Goal: Navigation & Orientation: Find specific page/section

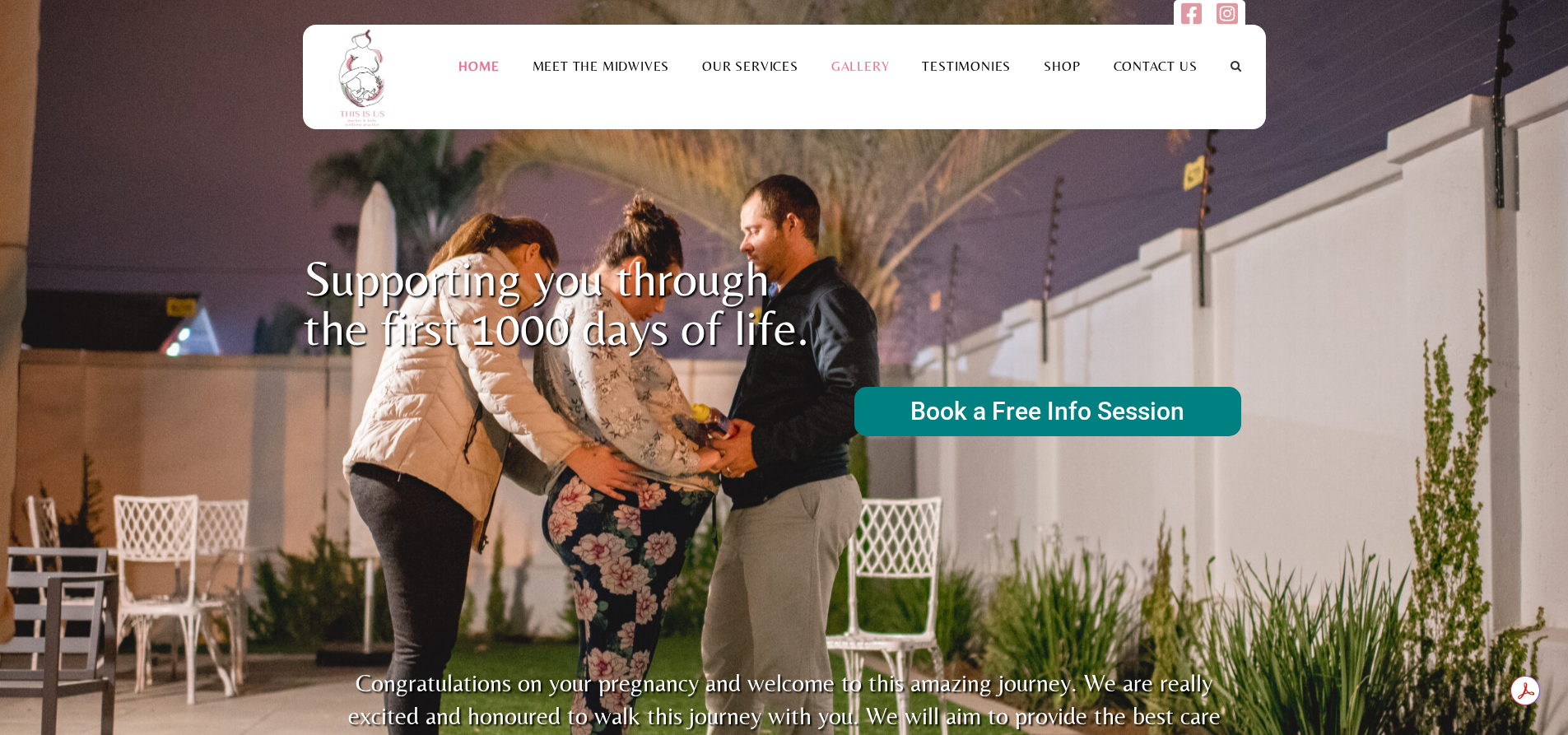
click at [861, 67] on link "Gallery" at bounding box center [860, 66] width 91 height 15
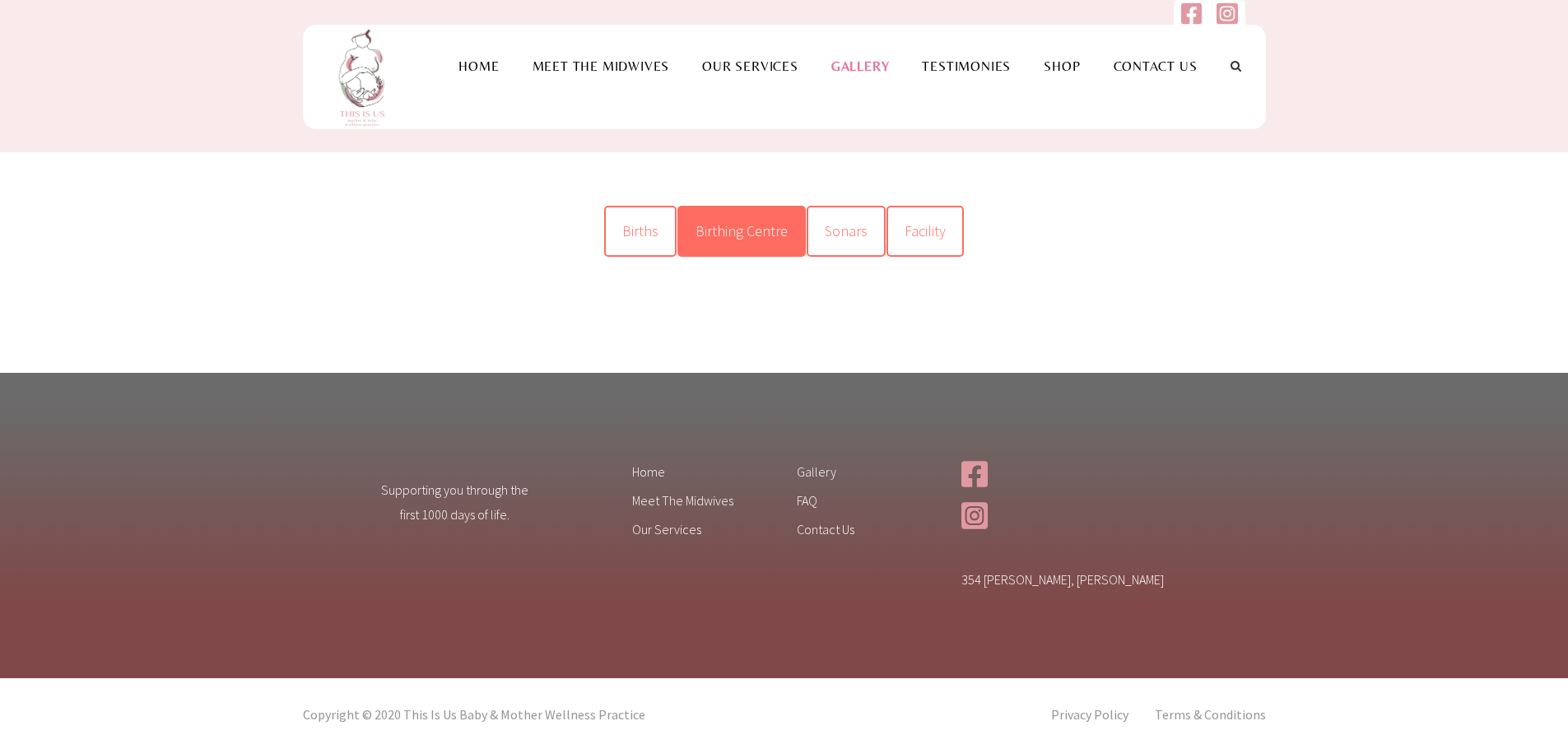
click at [744, 208] on link "Birthing Centre" at bounding box center [741, 231] width 128 height 51
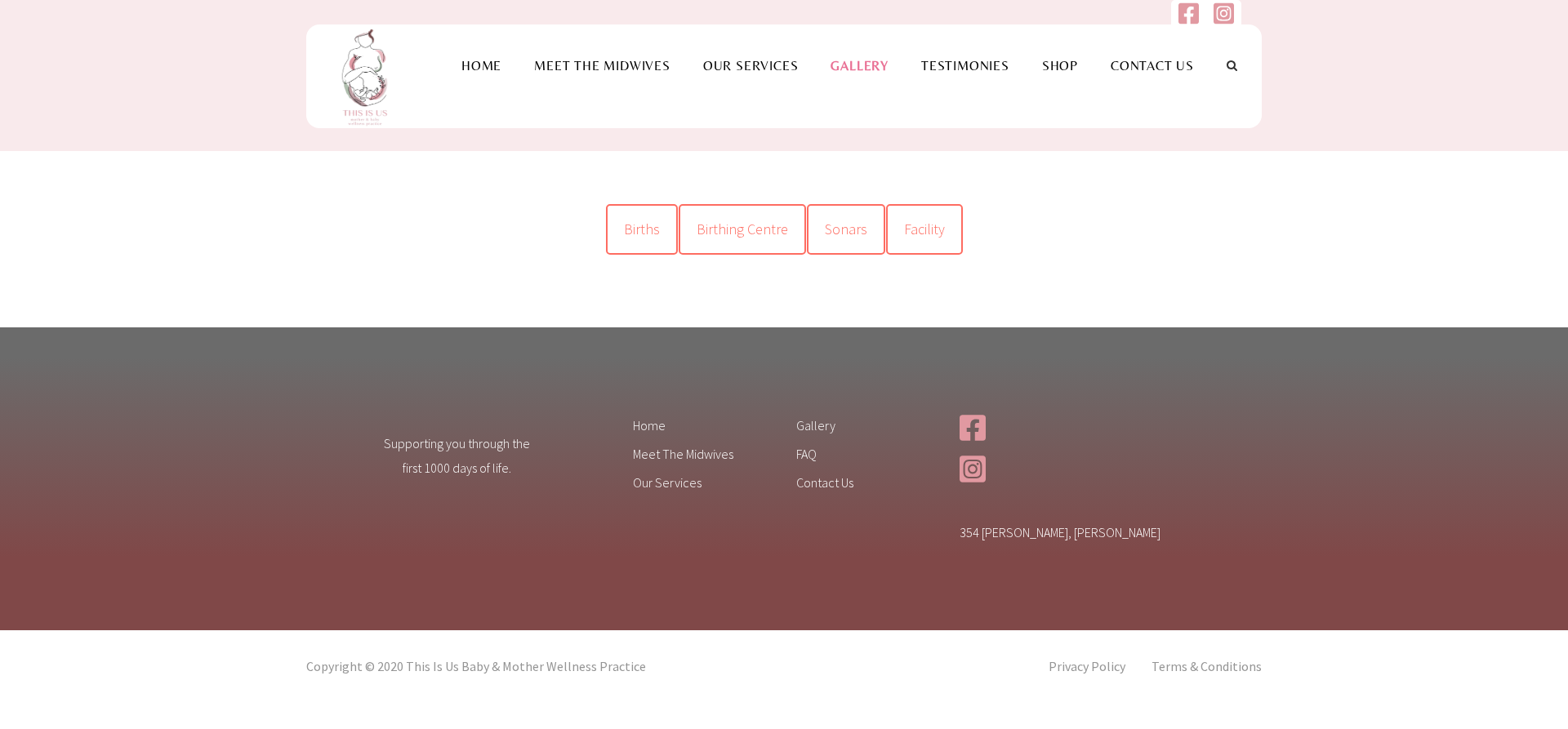
click at [735, 228] on span "Birthing Centre" at bounding box center [743, 229] width 91 height 19
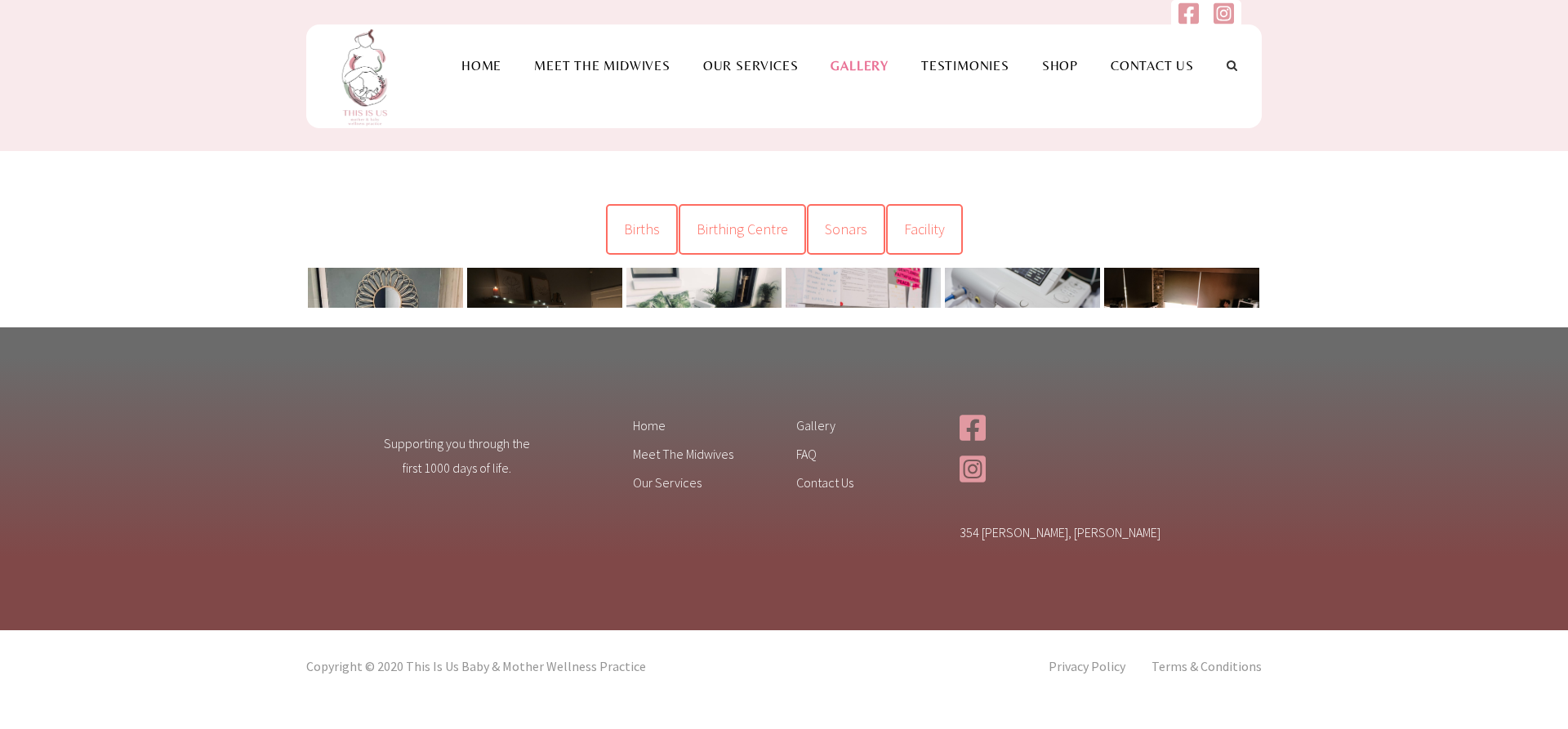
click at [422, 289] on link at bounding box center [385, 371] width 155 height 207
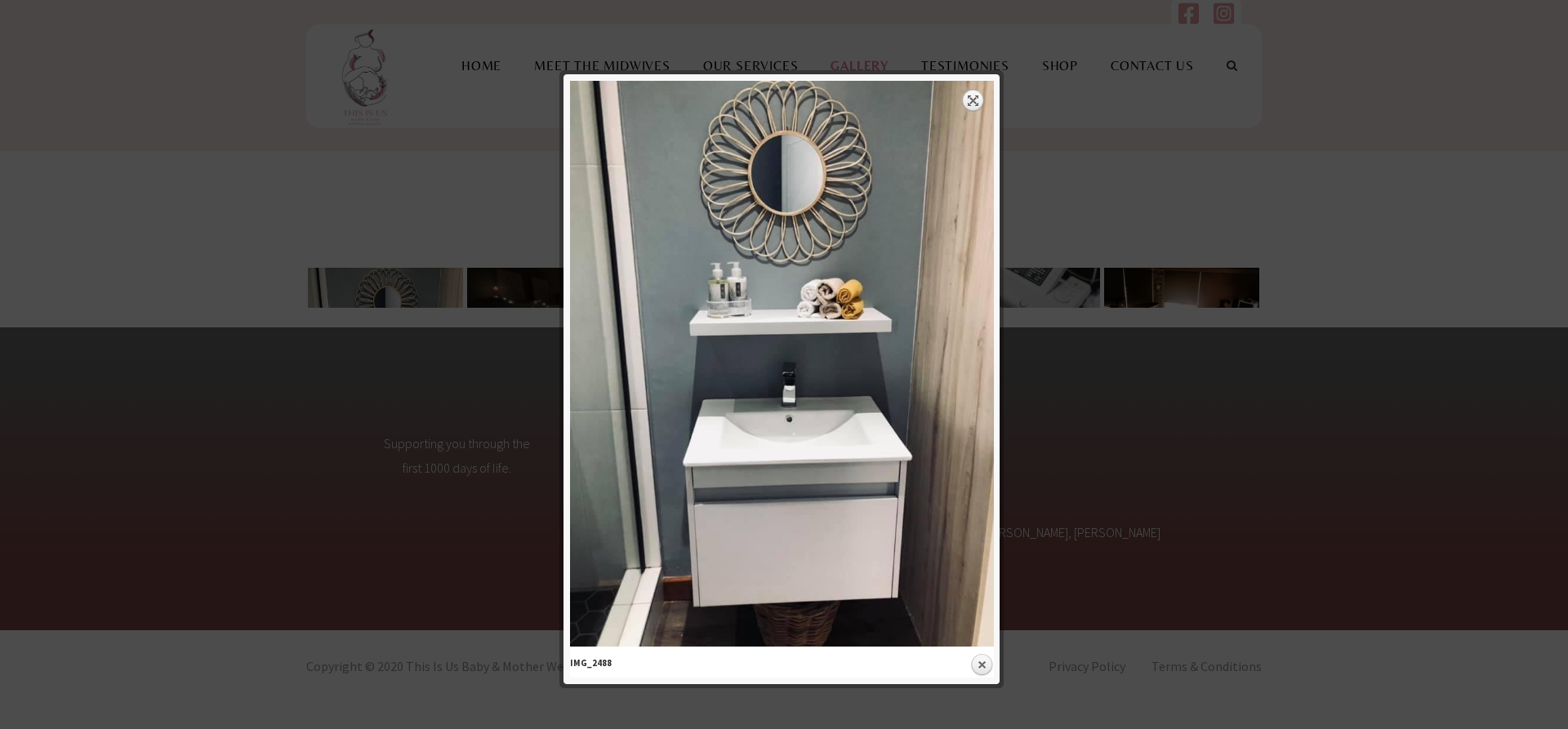
click at [972, 96] on link "Expand" at bounding box center [973, 100] width 22 height 22
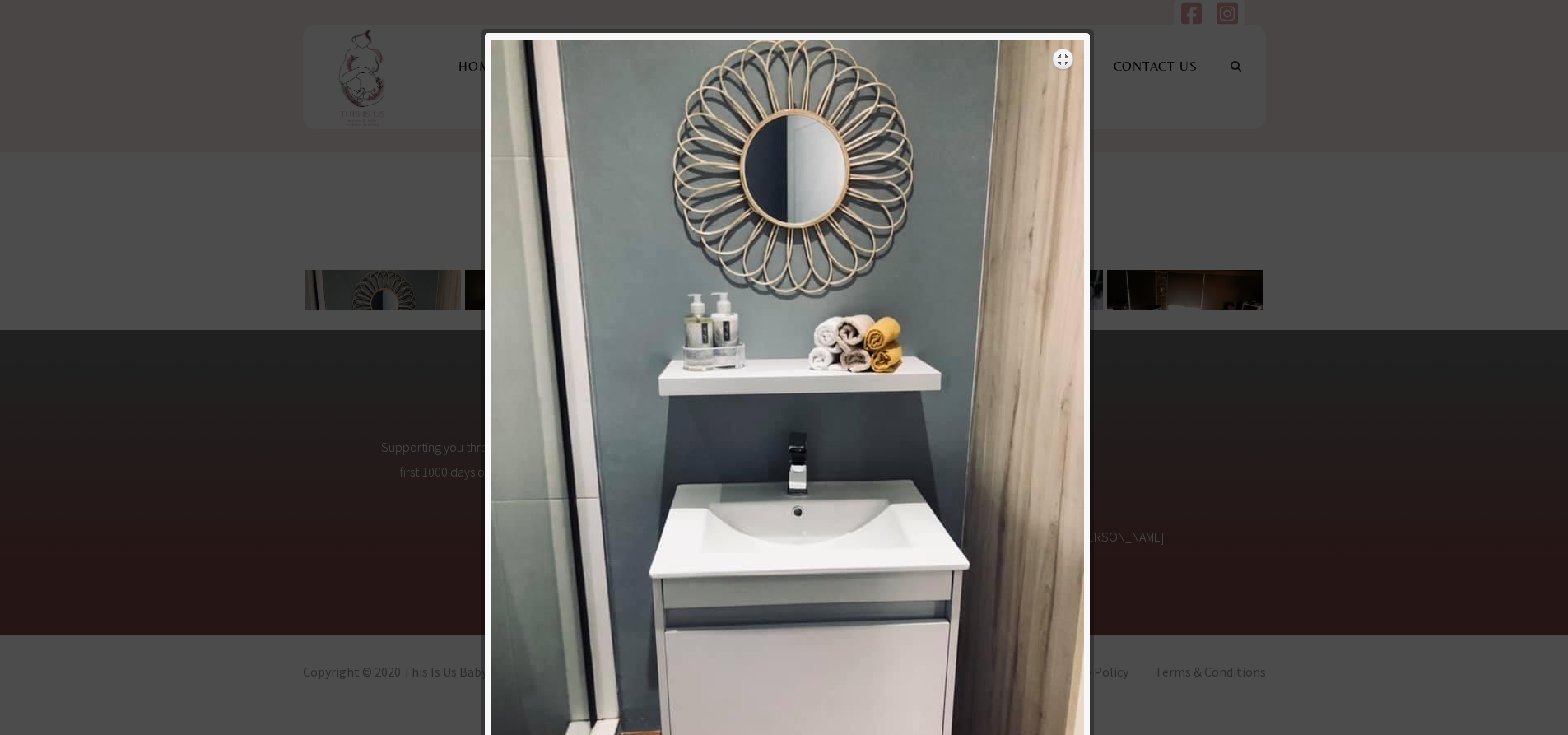
click at [407, 207] on div at bounding box center [790, 367] width 1581 height 735
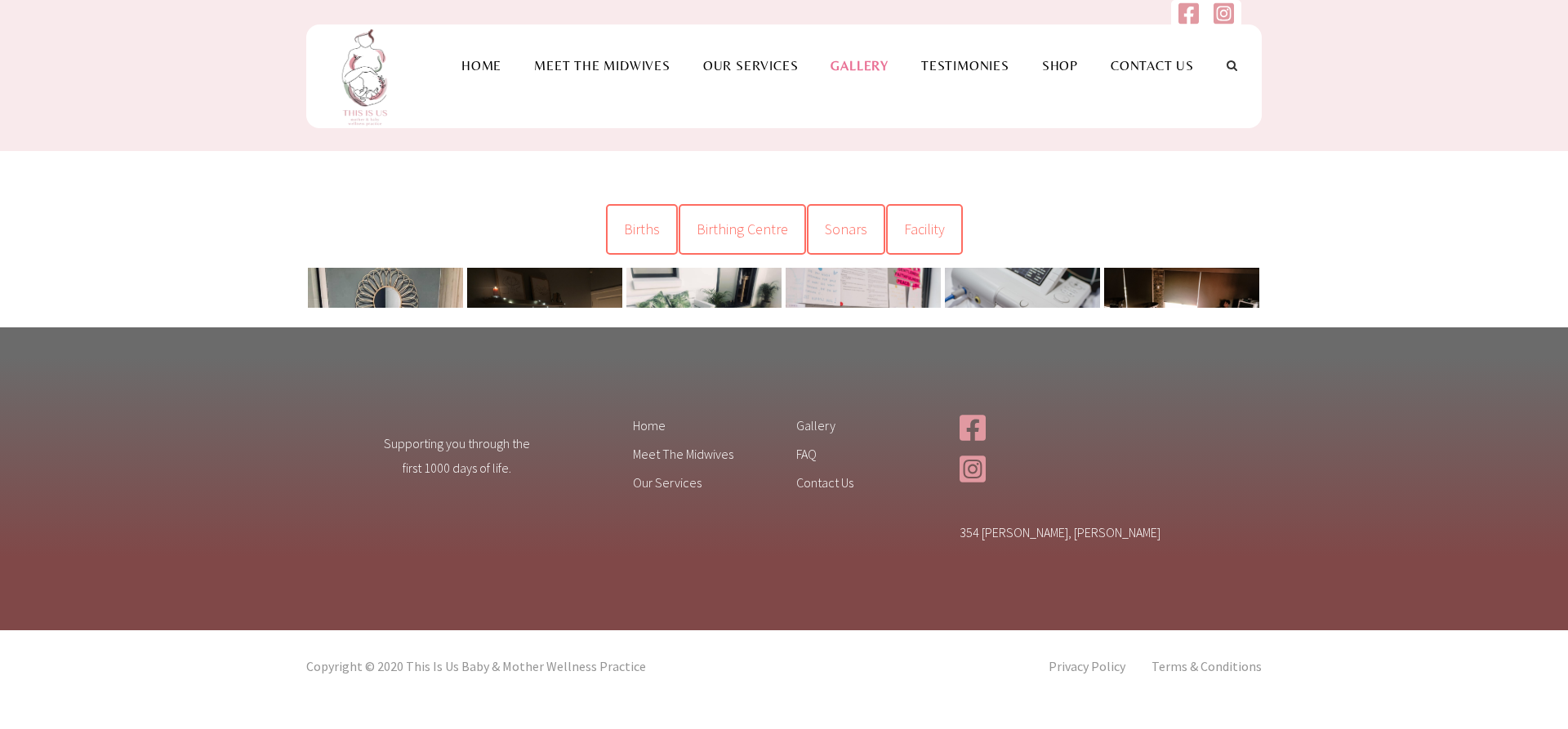
click at [568, 285] on link at bounding box center [544, 326] width 155 height 117
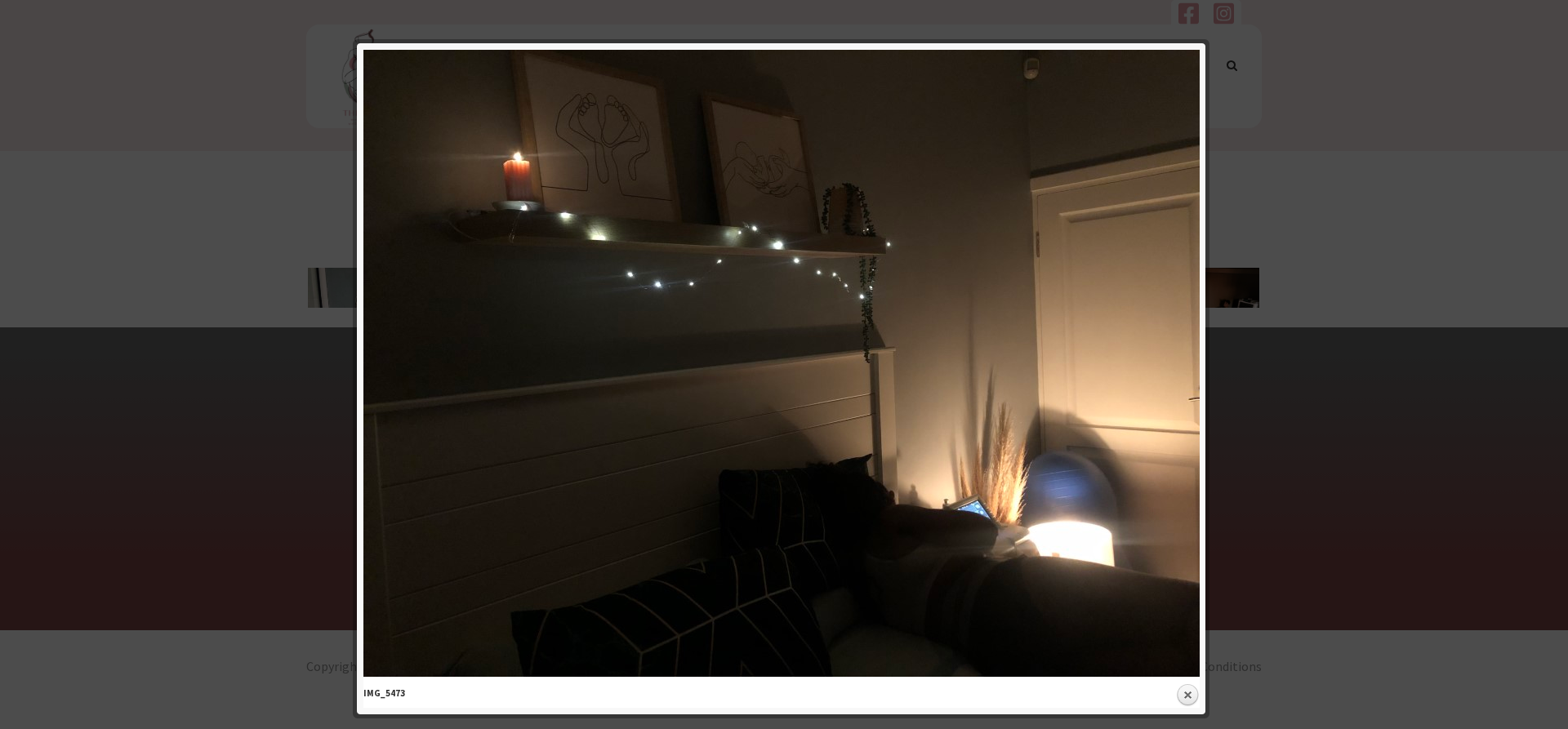
click at [1277, 281] on div at bounding box center [784, 364] width 1568 height 729
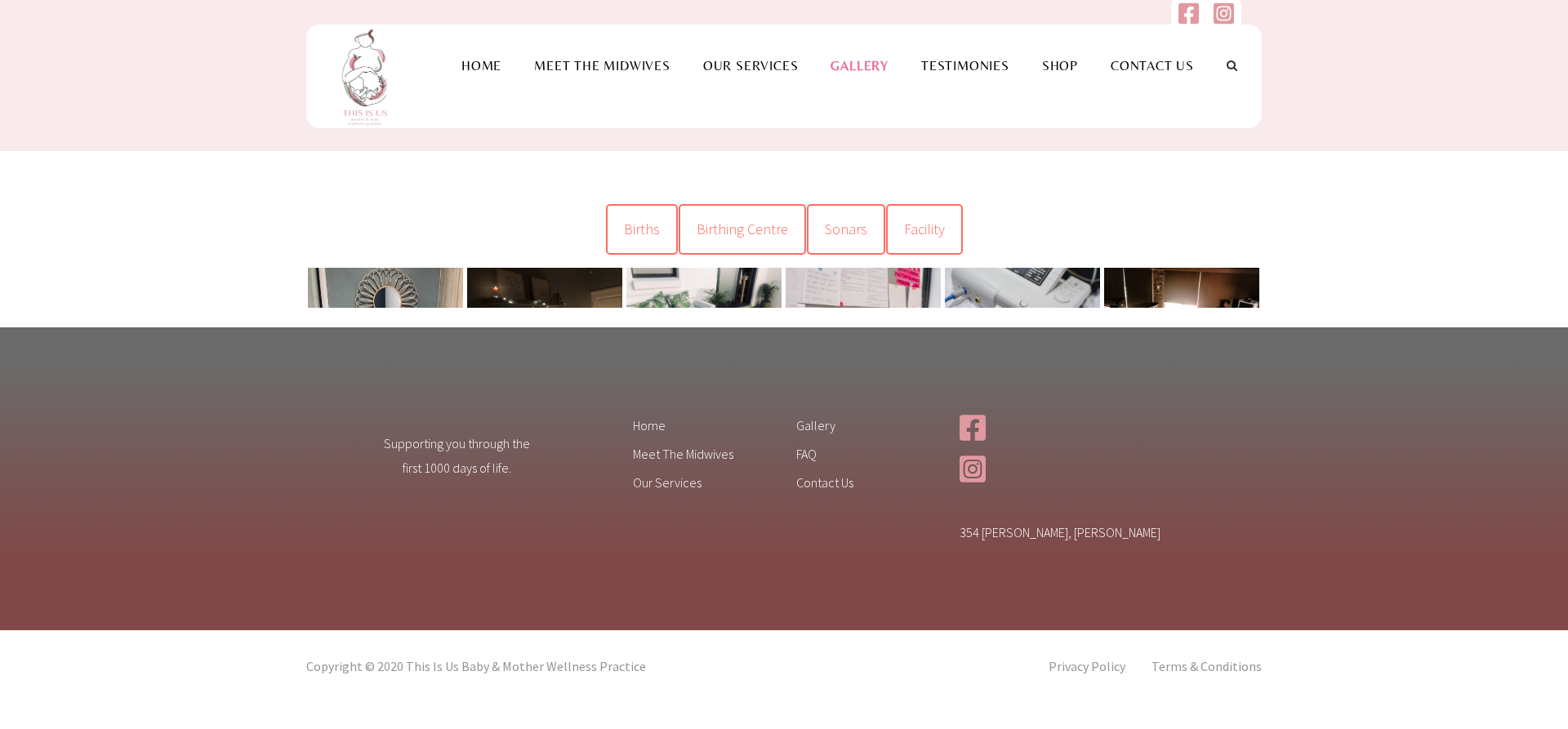
click at [698, 284] on link at bounding box center [703, 326] width 155 height 117
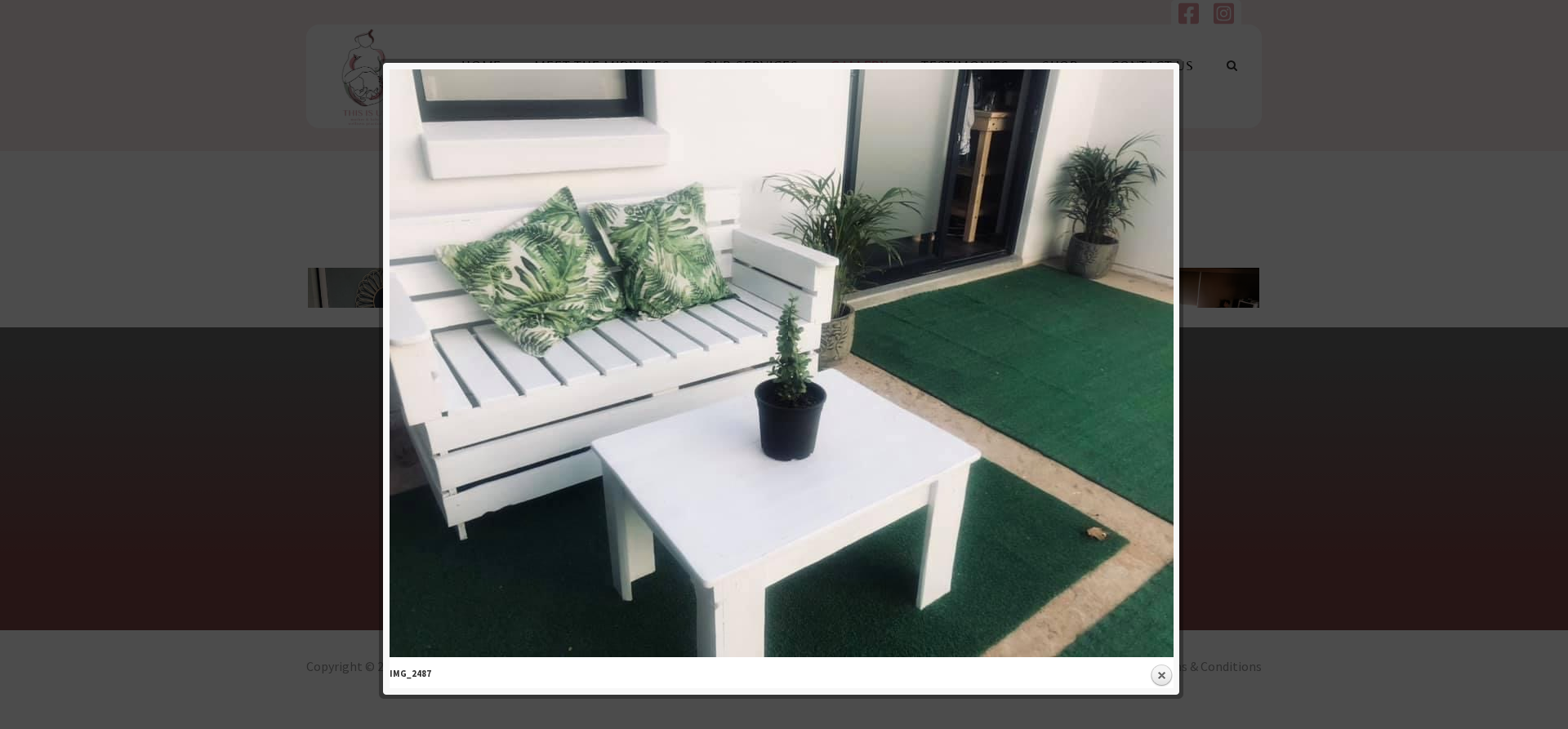
drag, startPoint x: 1352, startPoint y: 342, endPoint x: 1340, endPoint y: 336, distance: 13.4
click at [1351, 340] on div at bounding box center [784, 364] width 1568 height 729
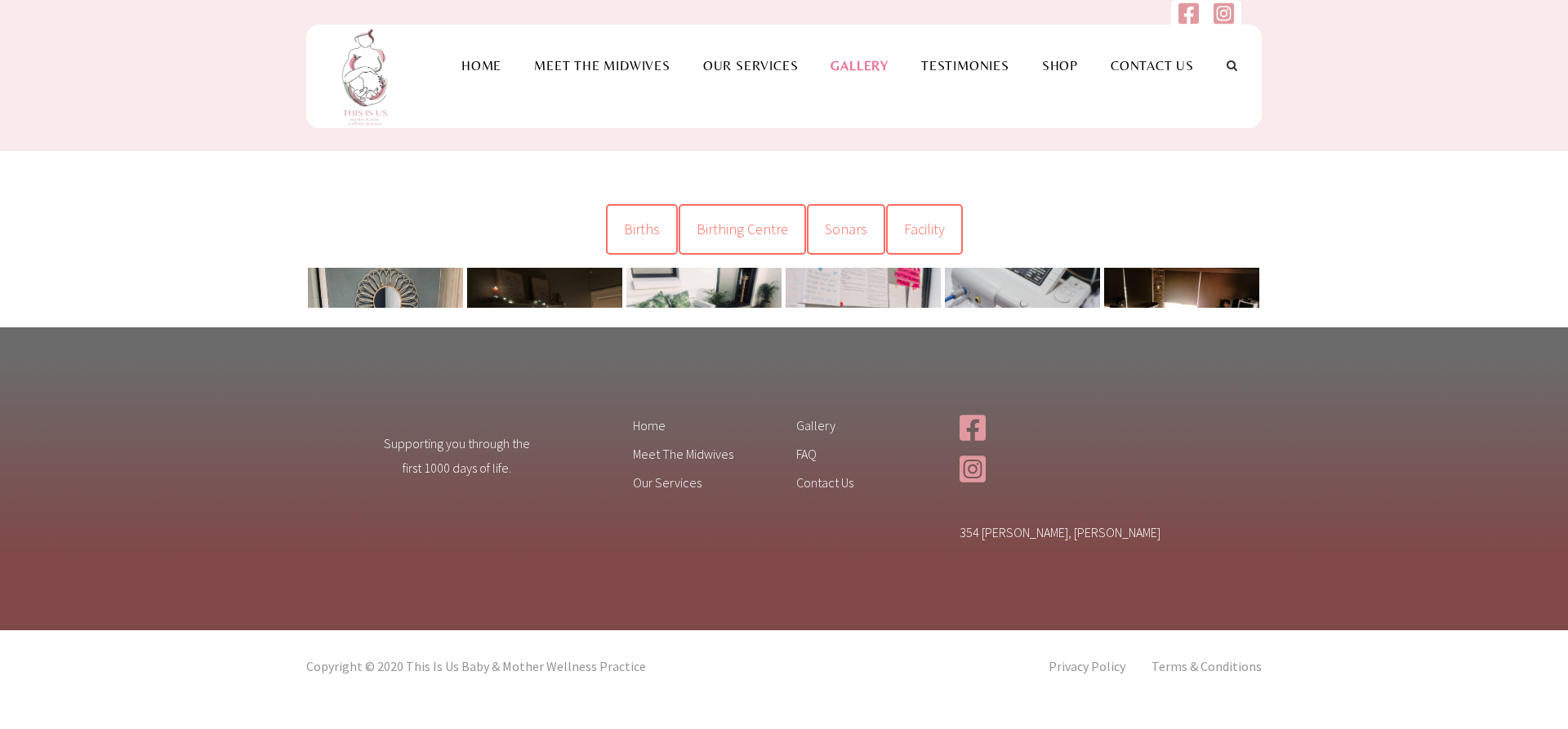
click at [1152, 287] on link at bounding box center [1181, 314] width 155 height 92
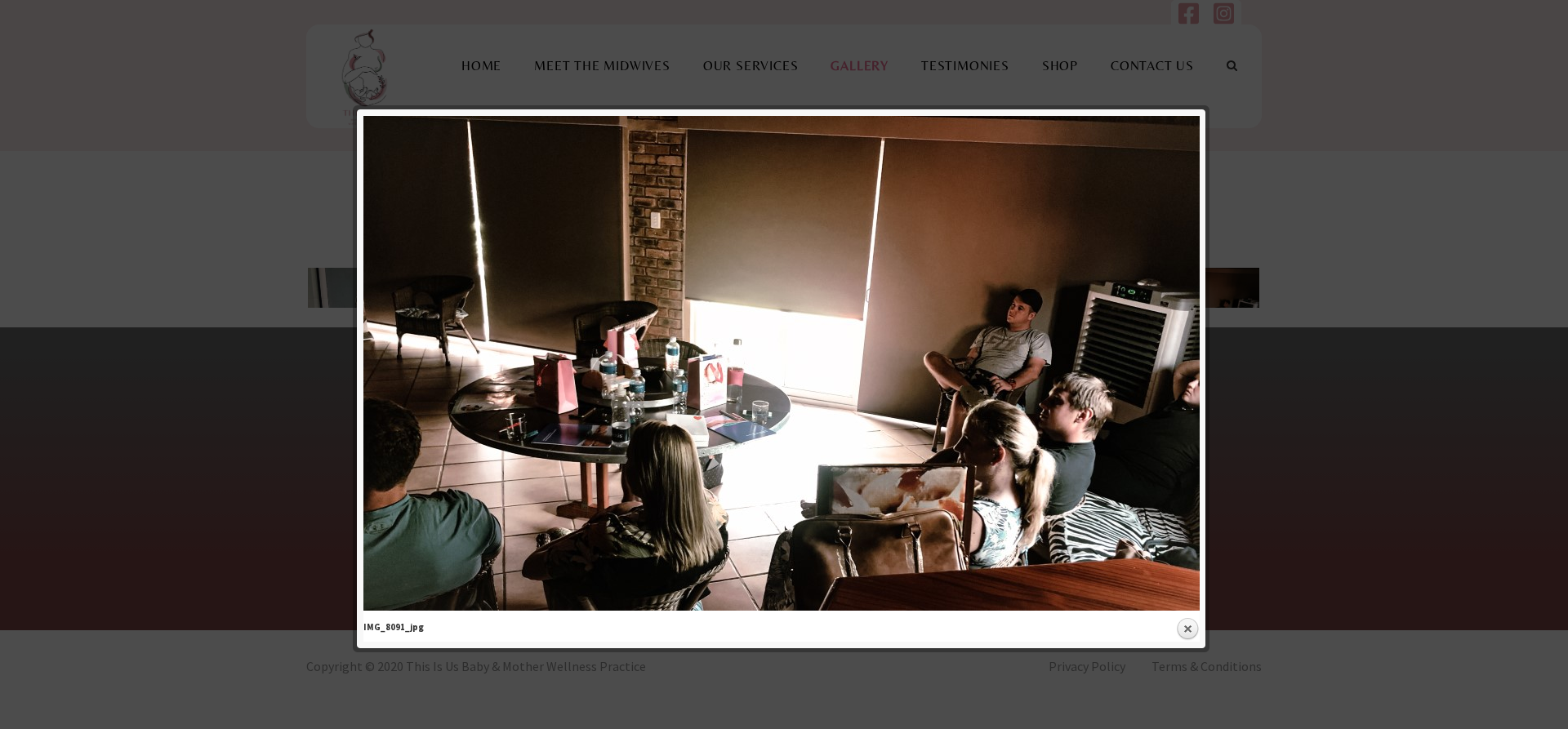
click at [196, 208] on div at bounding box center [784, 364] width 1568 height 729
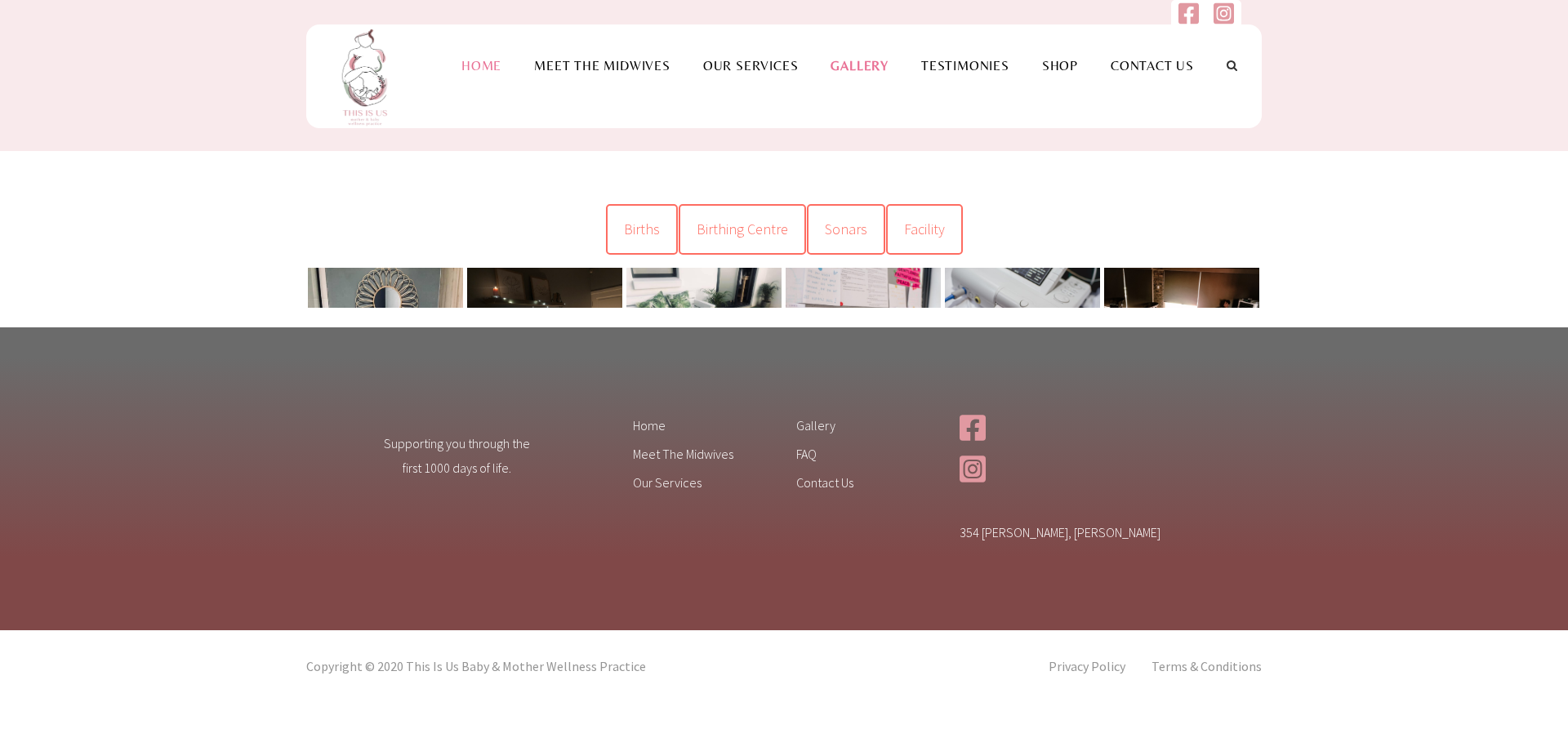
click at [467, 70] on link "Home" at bounding box center [481, 65] width 73 height 15
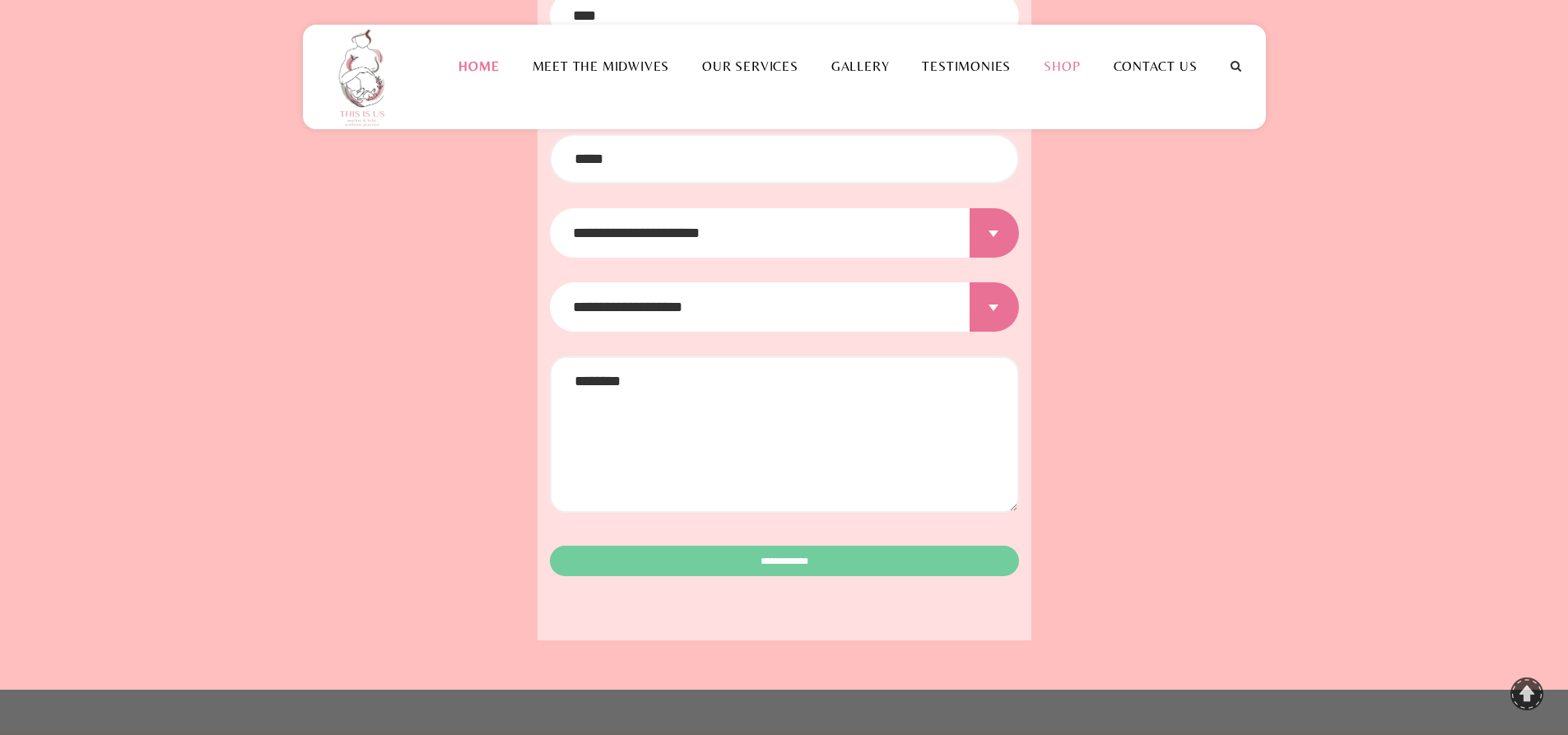
scroll to position [2592, 0]
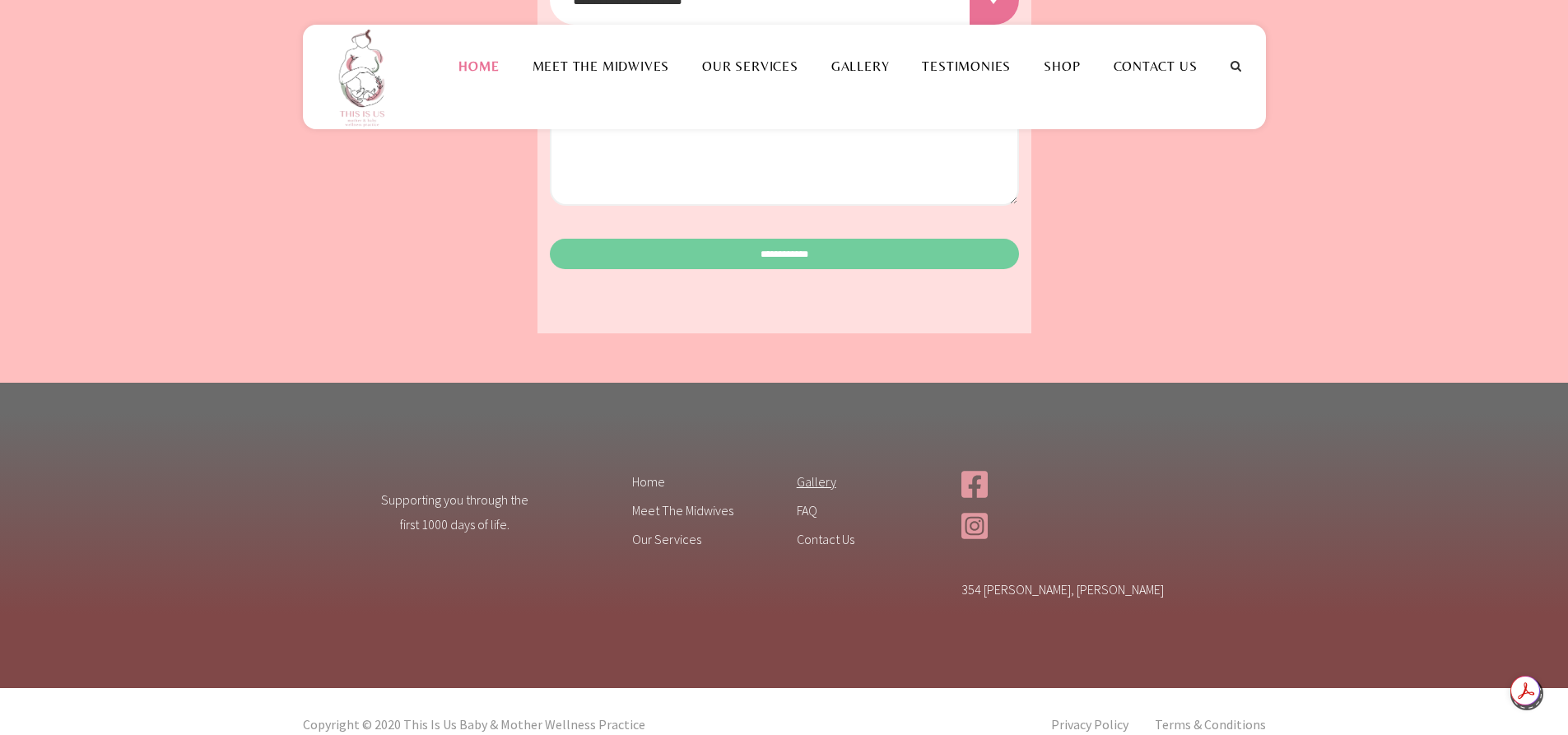
click at [810, 472] on link "Gallery" at bounding box center [866, 485] width 140 height 26
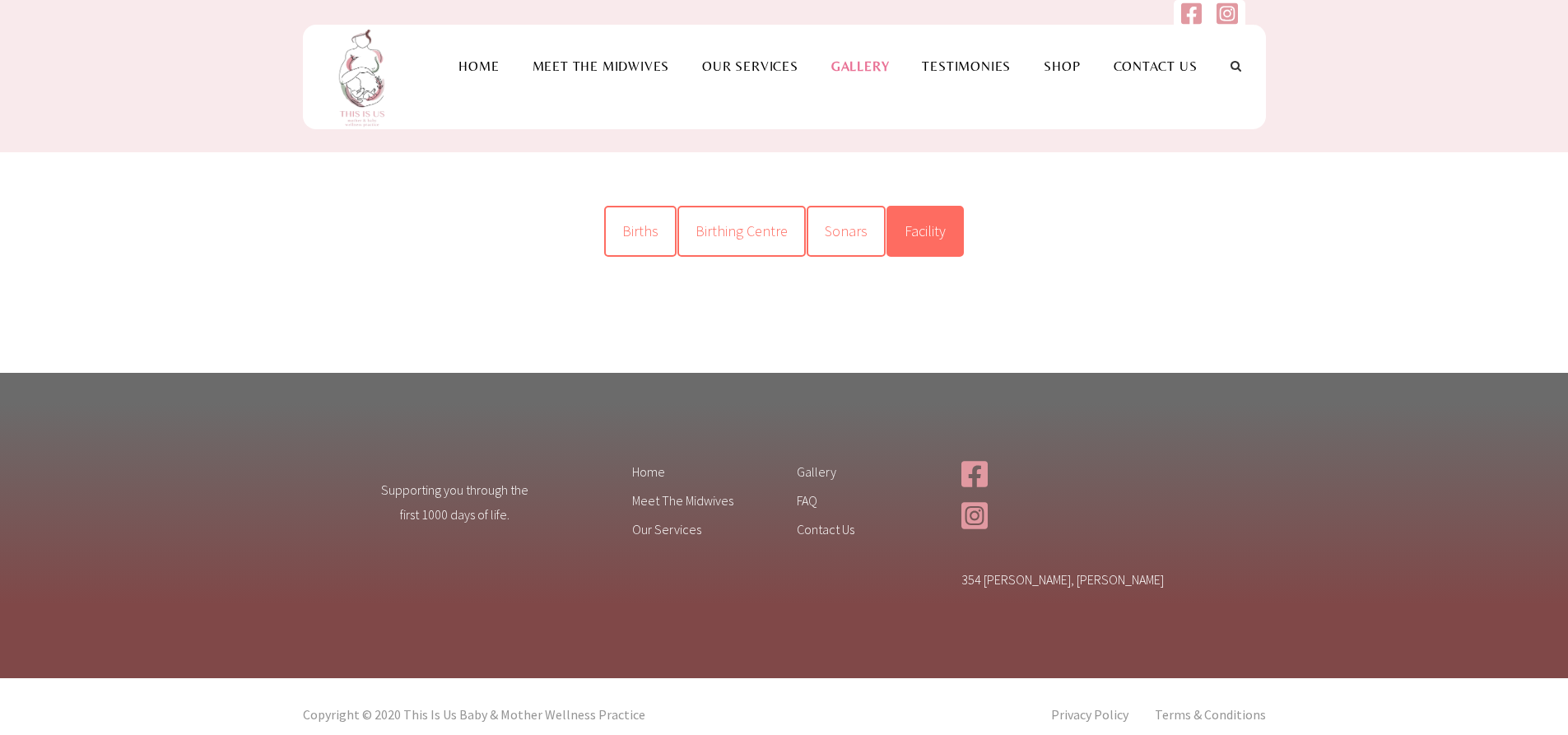
click at [924, 233] on span "Facility" at bounding box center [926, 231] width 42 height 19
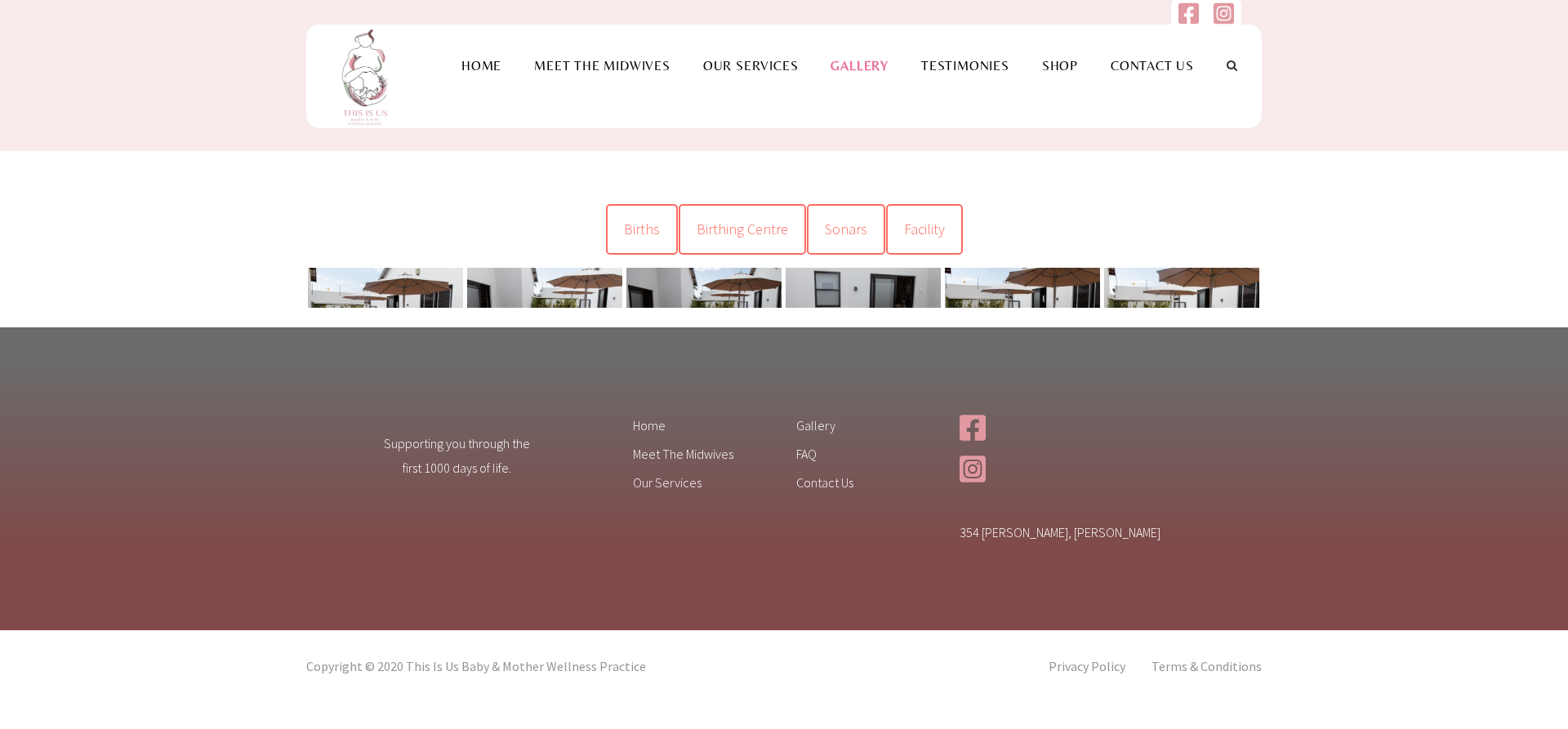
click at [414, 278] on link at bounding box center [385, 320] width 155 height 104
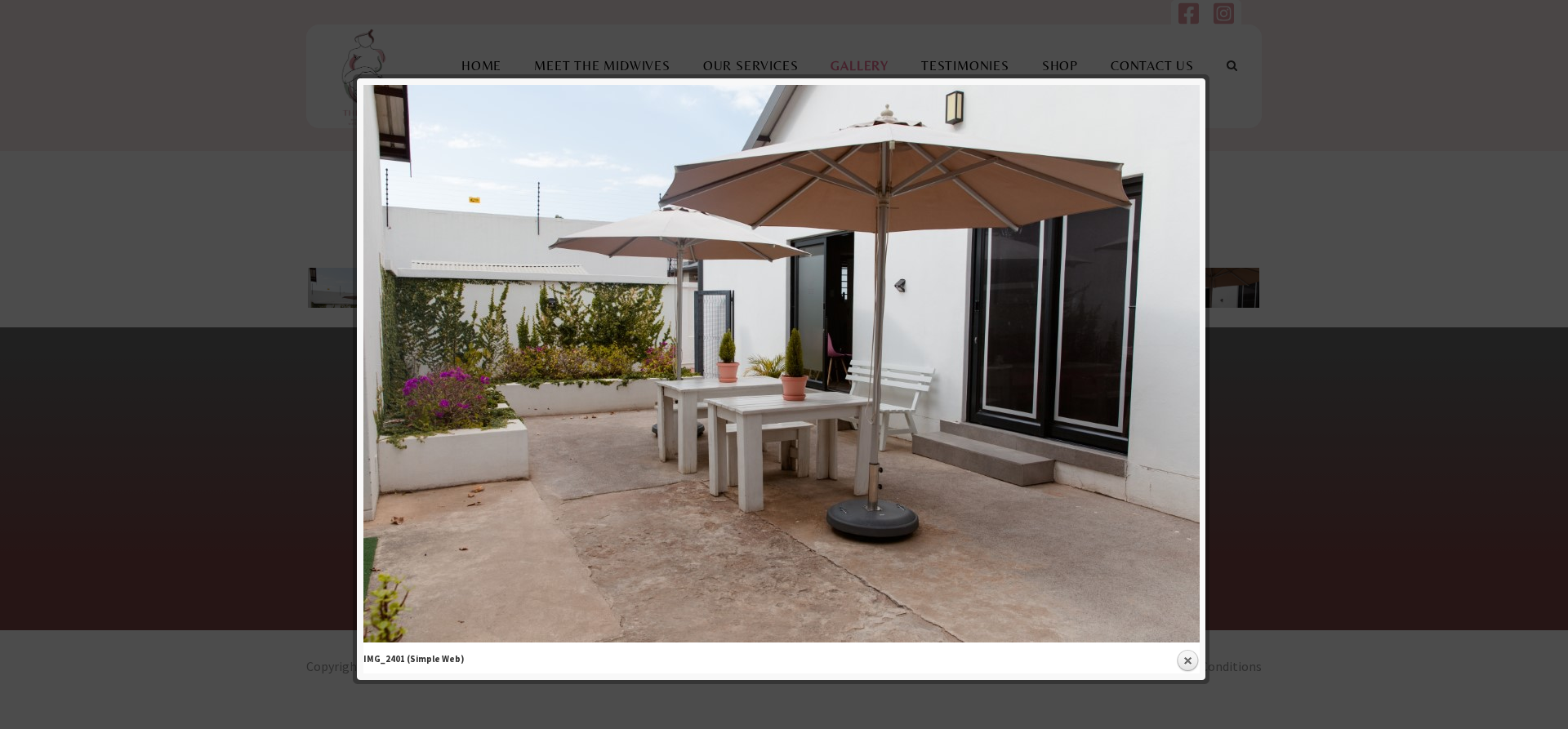
click at [1337, 330] on div at bounding box center [784, 364] width 1568 height 729
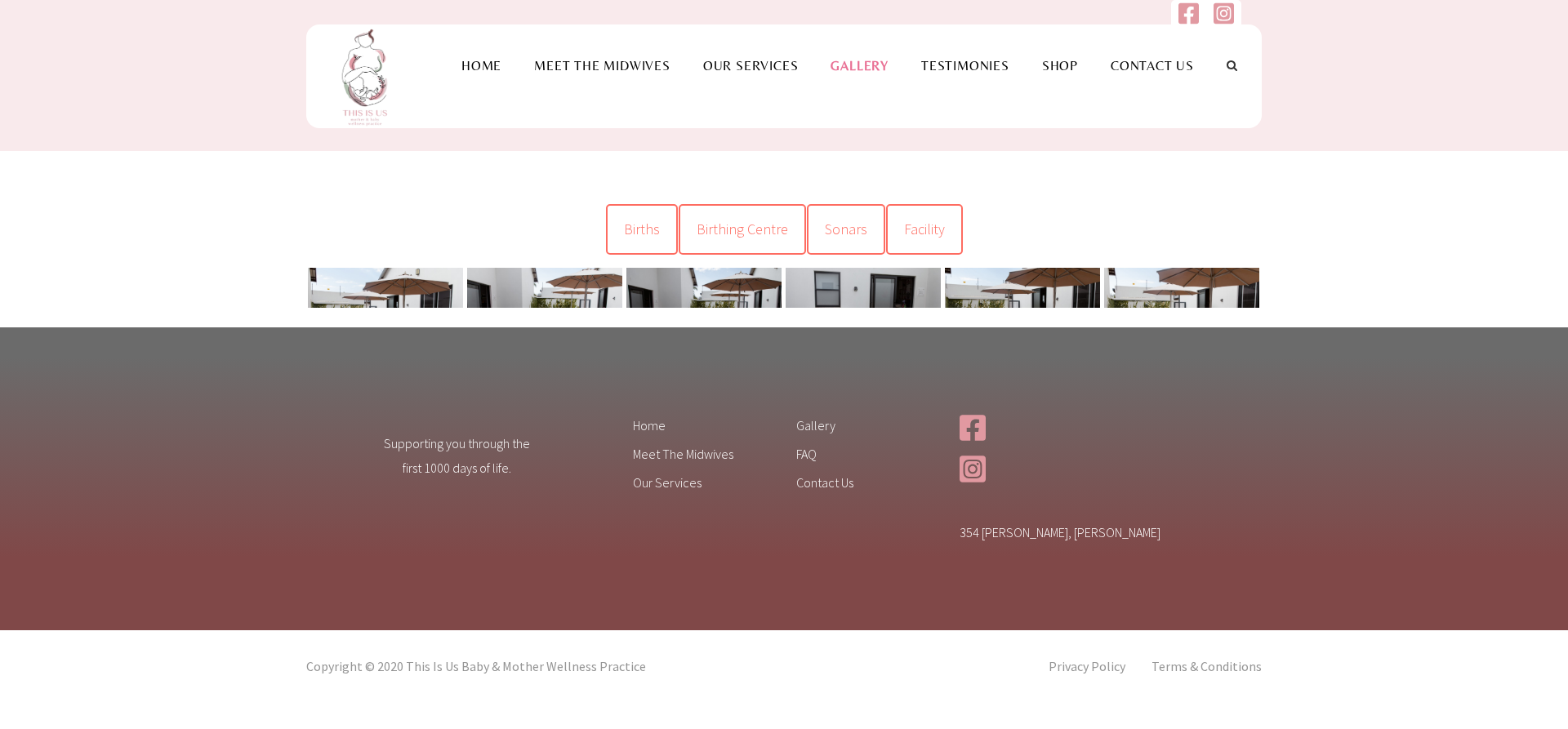
click at [1172, 277] on link at bounding box center [1181, 320] width 155 height 104
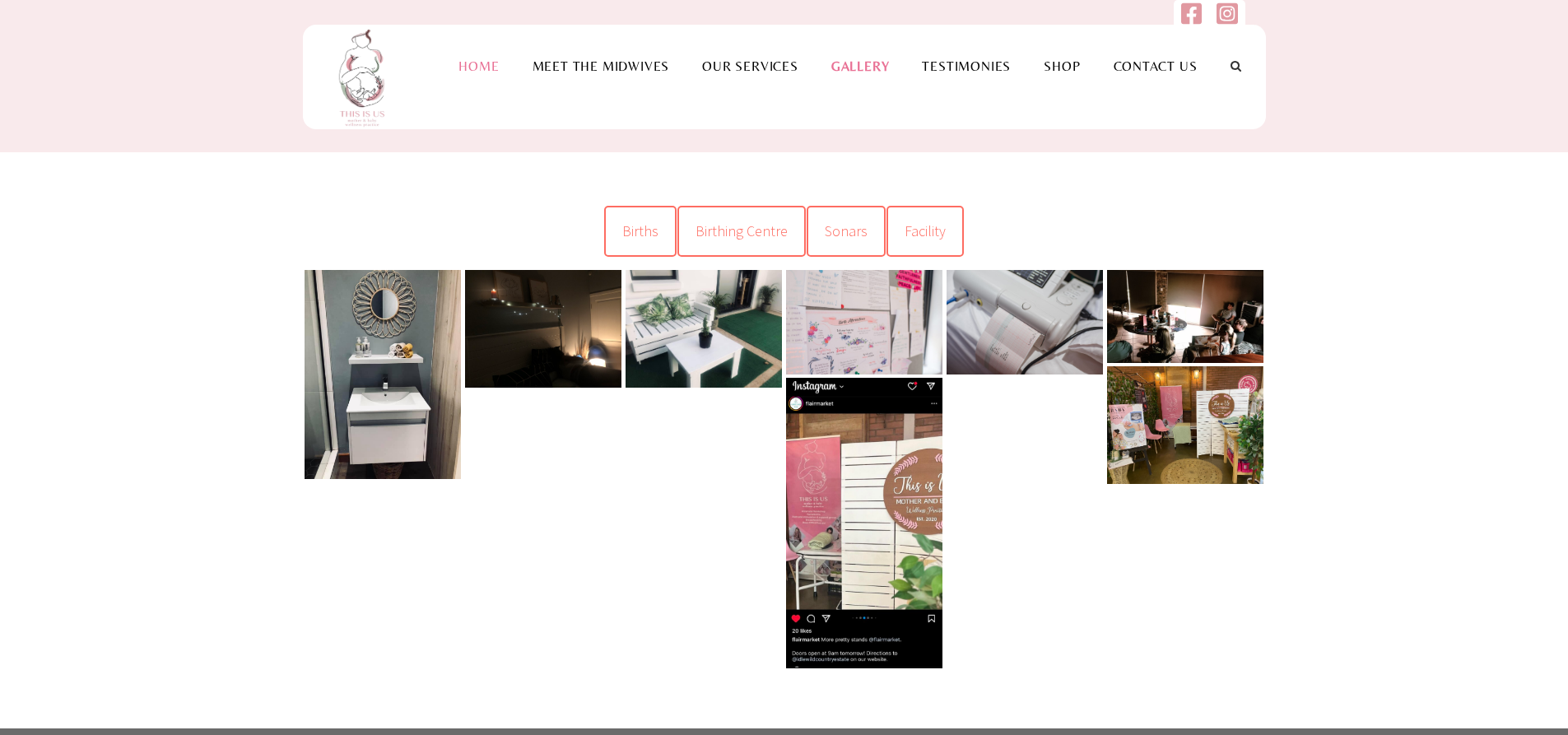
click at [493, 61] on link "Home" at bounding box center [478, 66] width 73 height 15
click at [493, 62] on link "Home" at bounding box center [478, 66] width 73 height 15
